Goal: Information Seeking & Learning: Learn about a topic

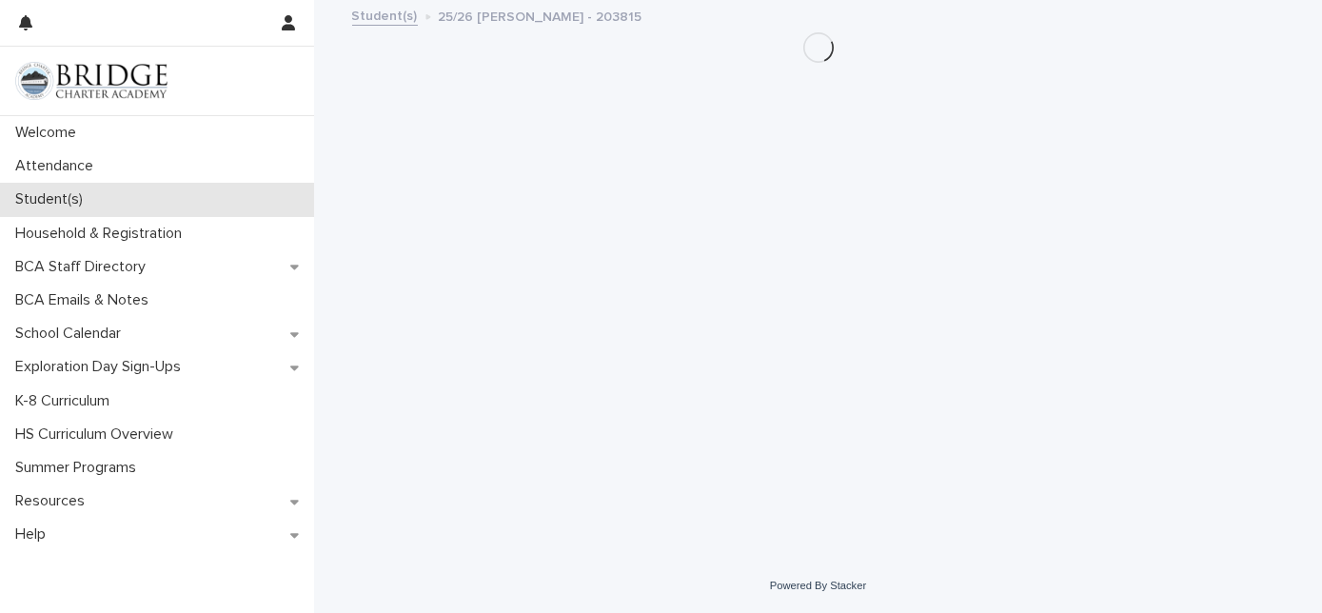
click at [210, 187] on div "Student(s)" at bounding box center [157, 199] width 314 height 33
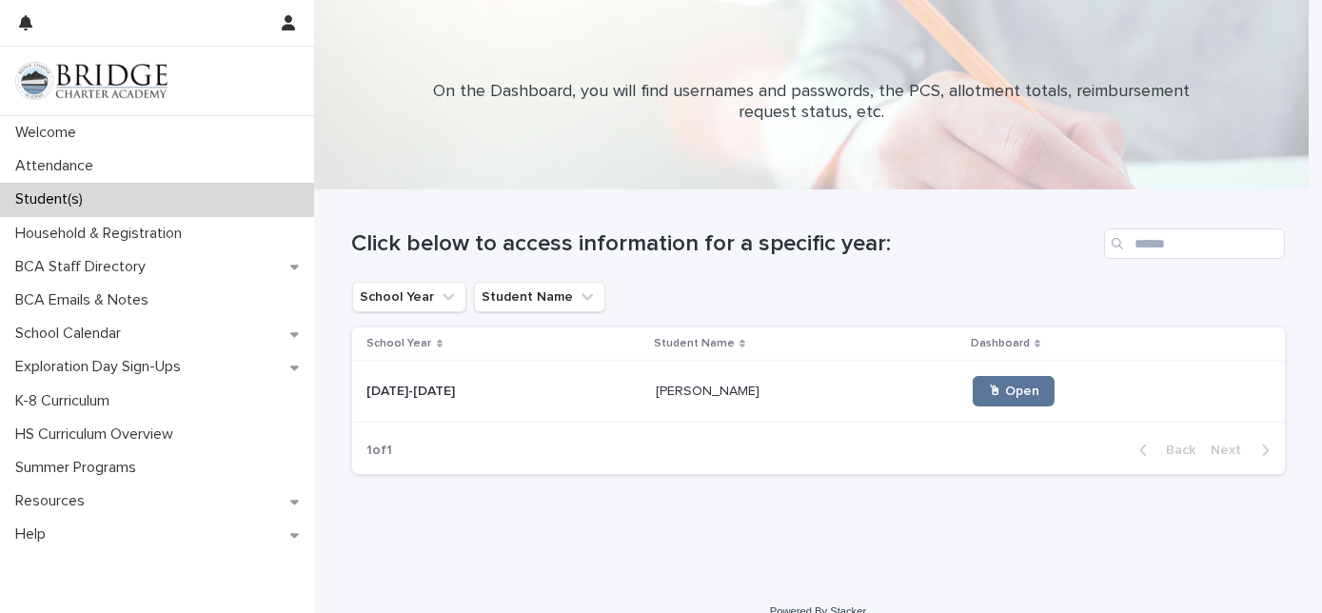
click at [239, 194] on div "Student(s)" at bounding box center [157, 199] width 314 height 33
click at [668, 398] on p "[PERSON_NAME]" at bounding box center [710, 390] width 108 height 20
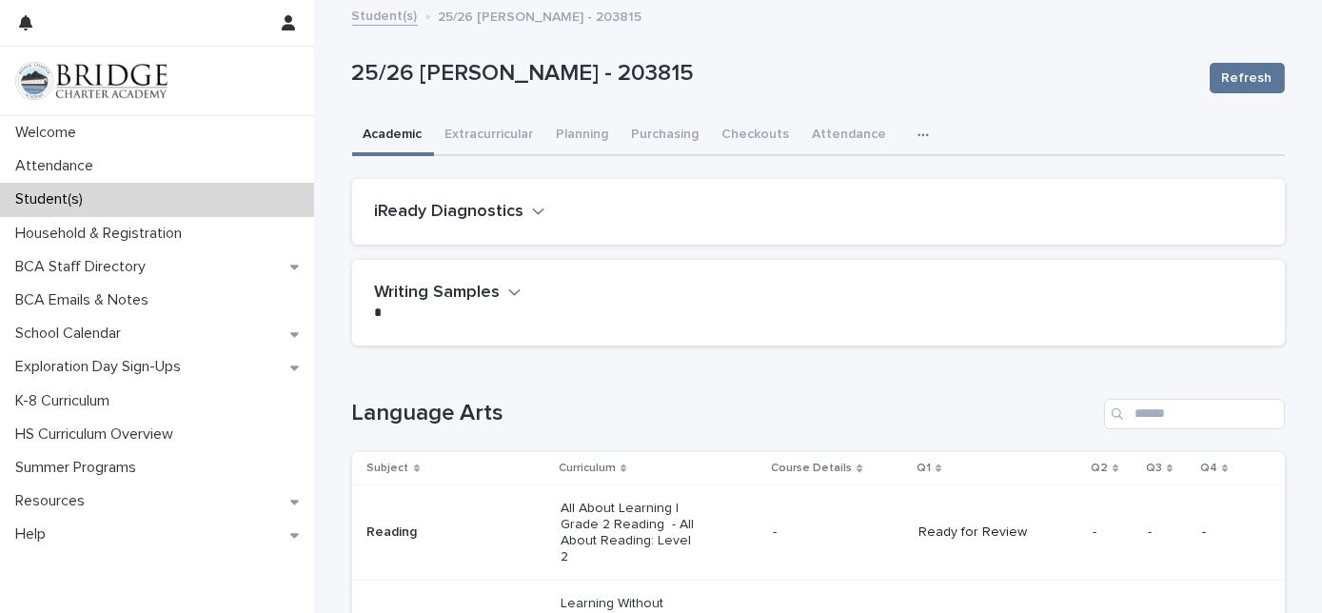
click at [575, 383] on div "Loading... Saving… Language Arts Subject Curriculum Course Details Q1 Q2 Q3 Q4 …" at bounding box center [818, 608] width 933 height 494
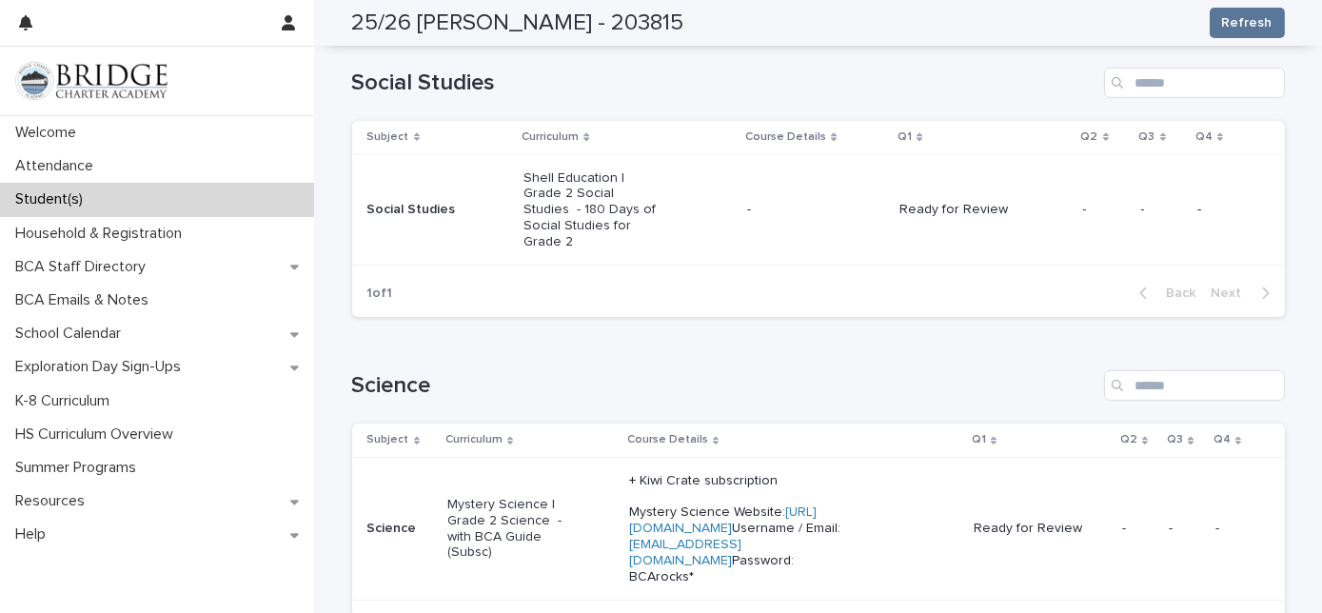
scroll to position [1142, 0]
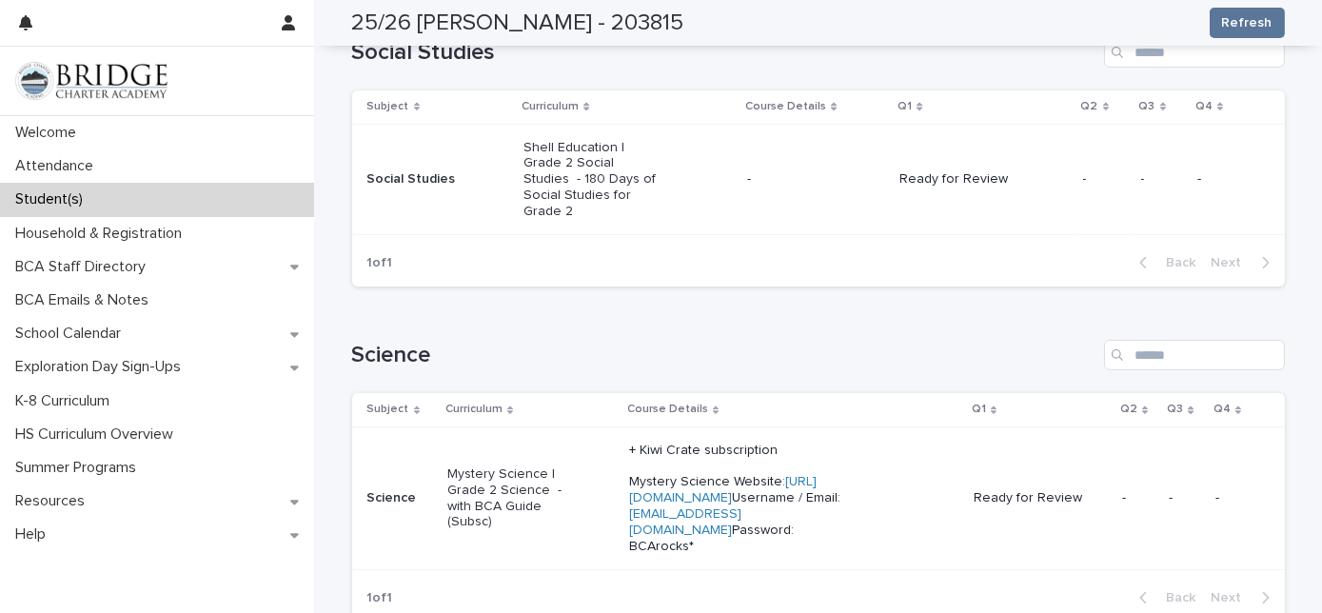
click at [503, 471] on p "Mystery Science | Grade 2 Science - with BCA Guide (Subsc)" at bounding box center [515, 498] width 136 height 64
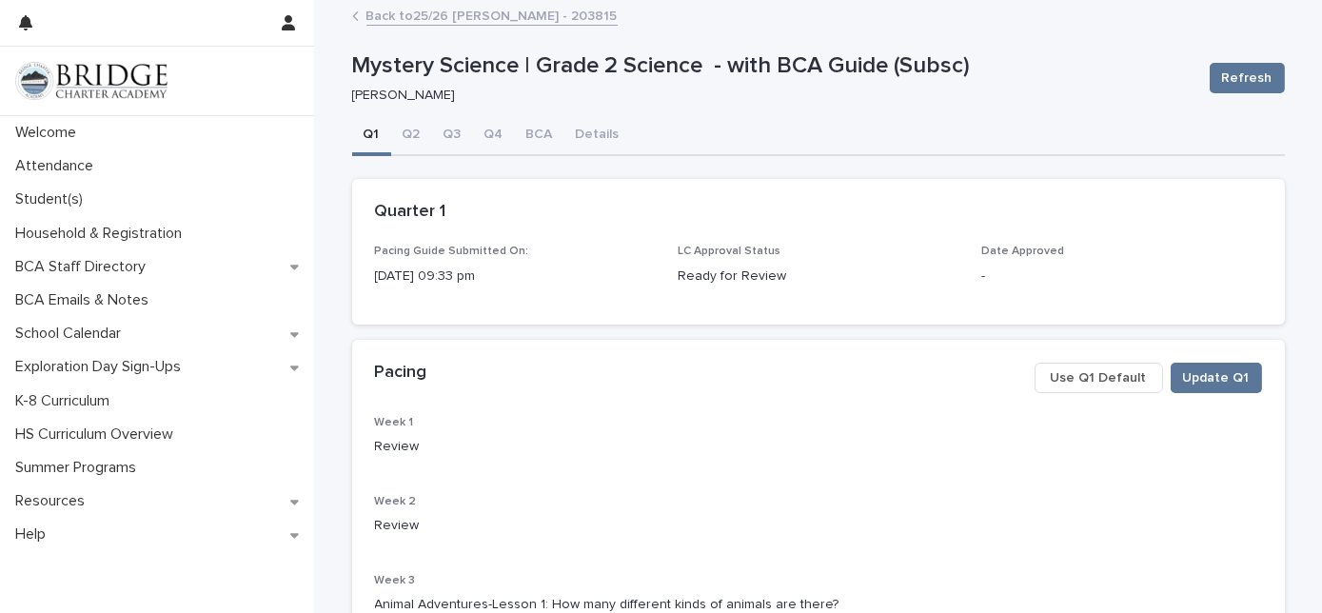
click at [581, 581] on p "Week 3" at bounding box center [818, 580] width 887 height 13
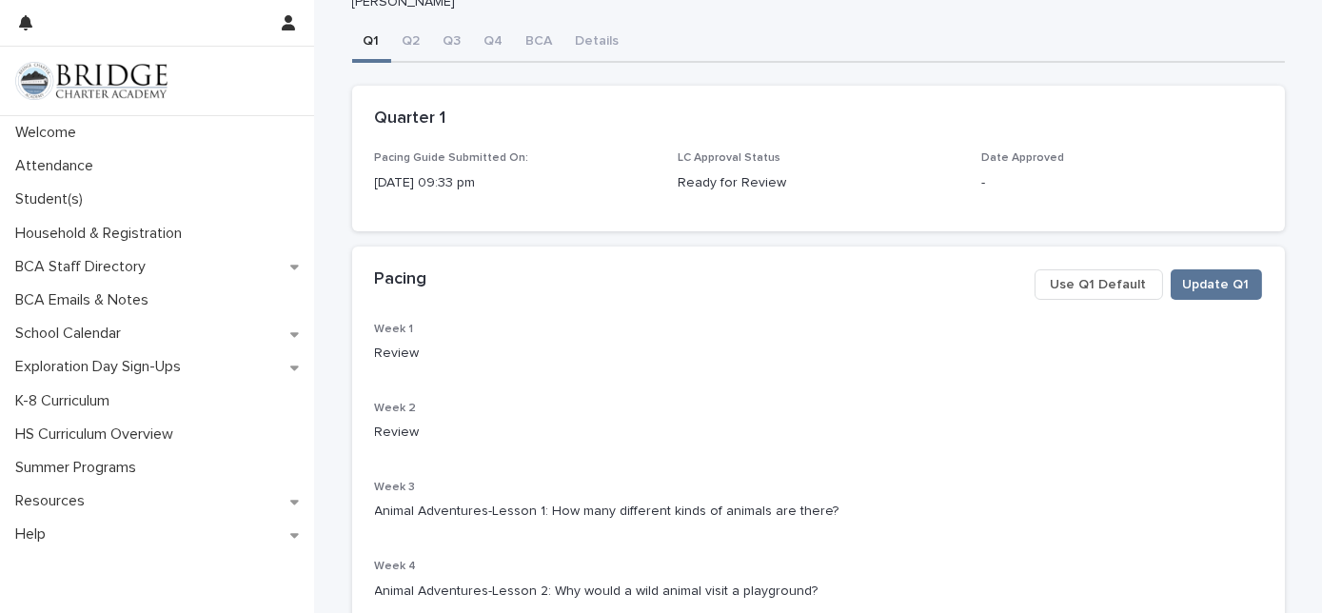
scroll to position [104, 0]
